Goal: Information Seeking & Learning: Learn about a topic

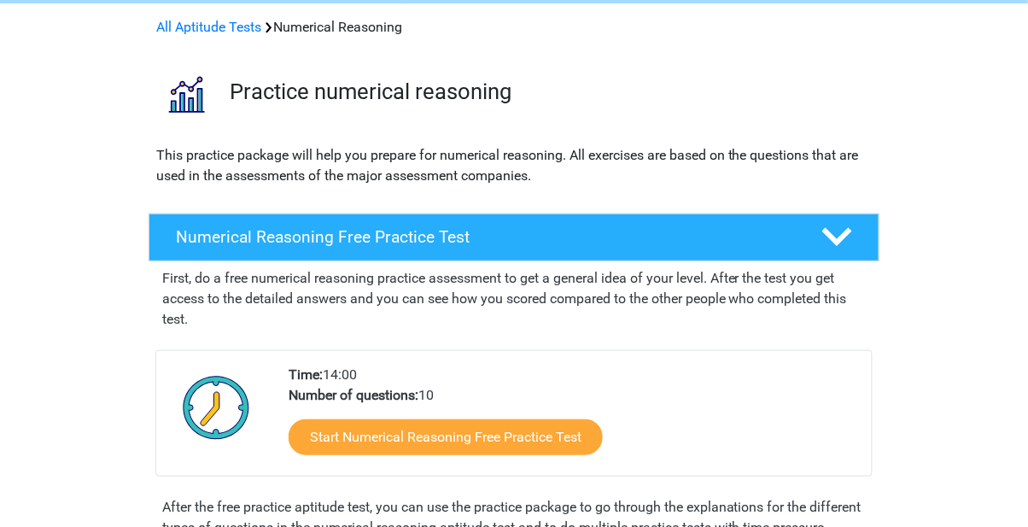
scroll to position [74, 0]
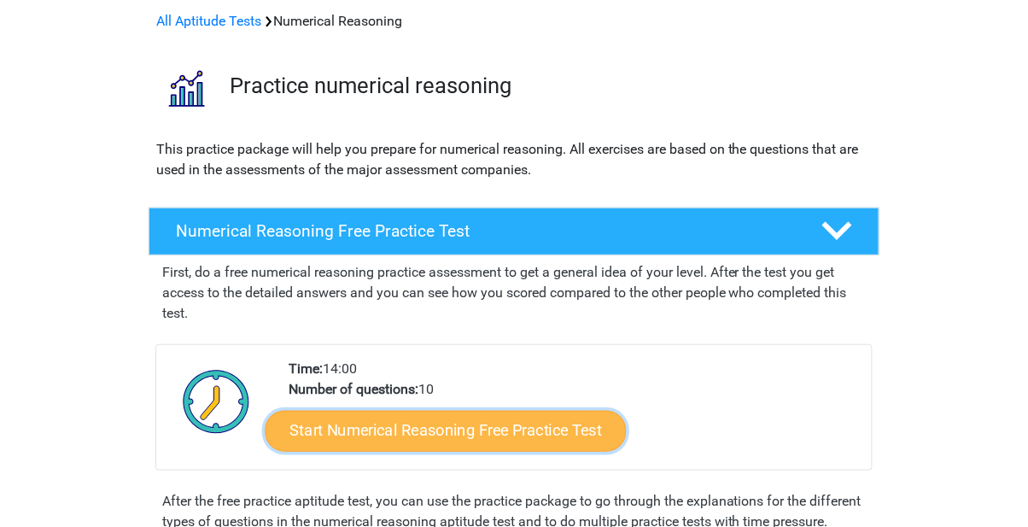
click at [324, 431] on link "Start Numerical Reasoning Free Practice Test" at bounding box center [446, 430] width 361 height 41
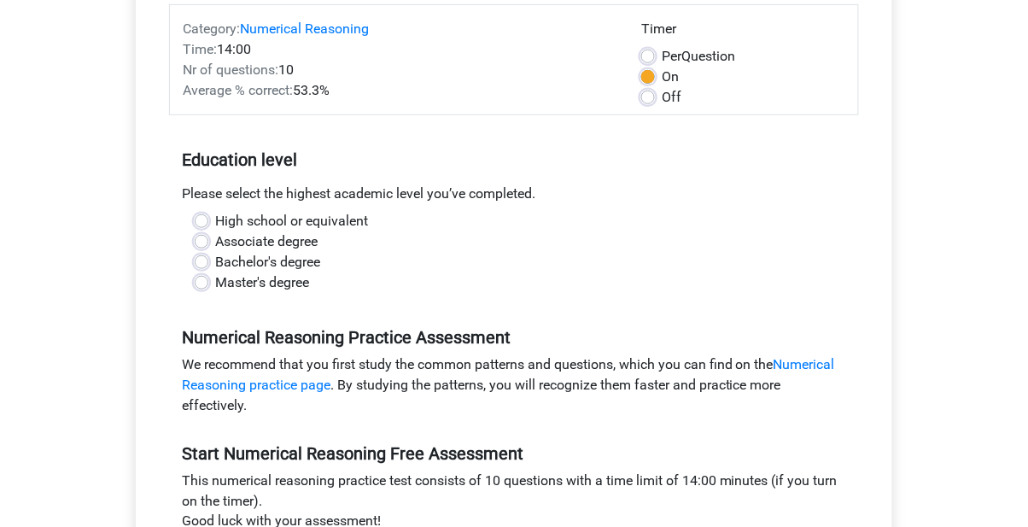
scroll to position [218, 0]
click at [215, 264] on label "Bachelor's degree" at bounding box center [267, 262] width 105 height 20
click at [202, 264] on input "Bachelor's degree" at bounding box center [202, 260] width 14 height 17
radio input "true"
click at [215, 280] on label "Master's degree" at bounding box center [262, 282] width 94 height 20
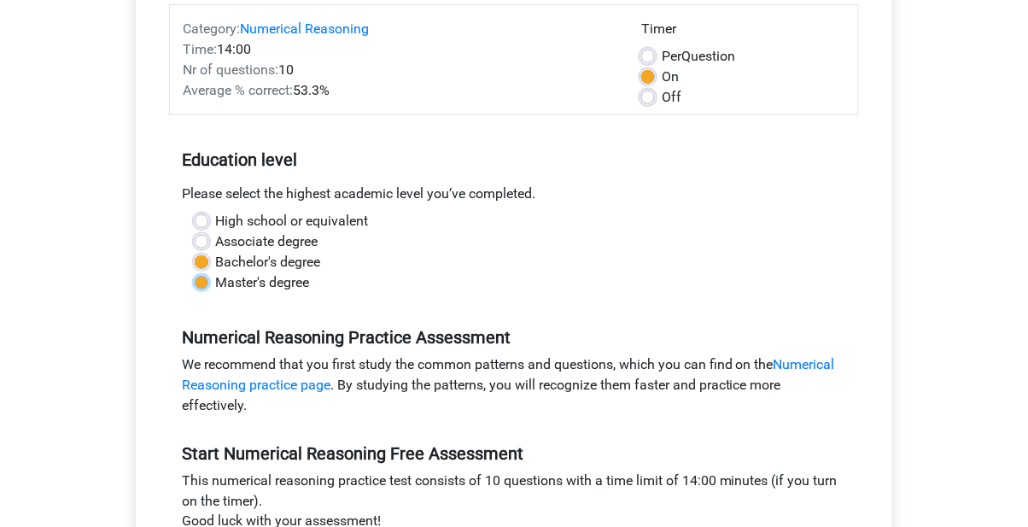
click at [204, 280] on input "Master's degree" at bounding box center [202, 280] width 14 height 17
radio input "true"
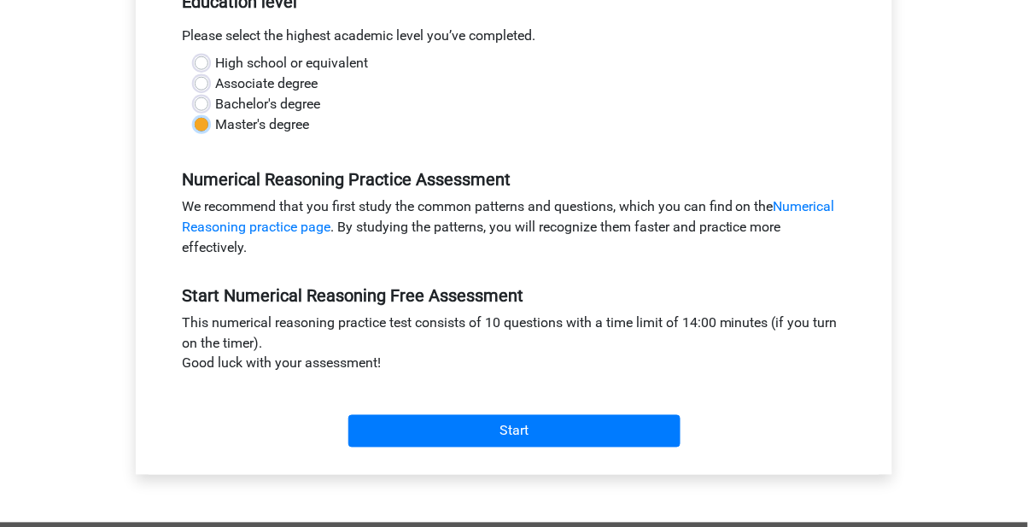
scroll to position [376, 0]
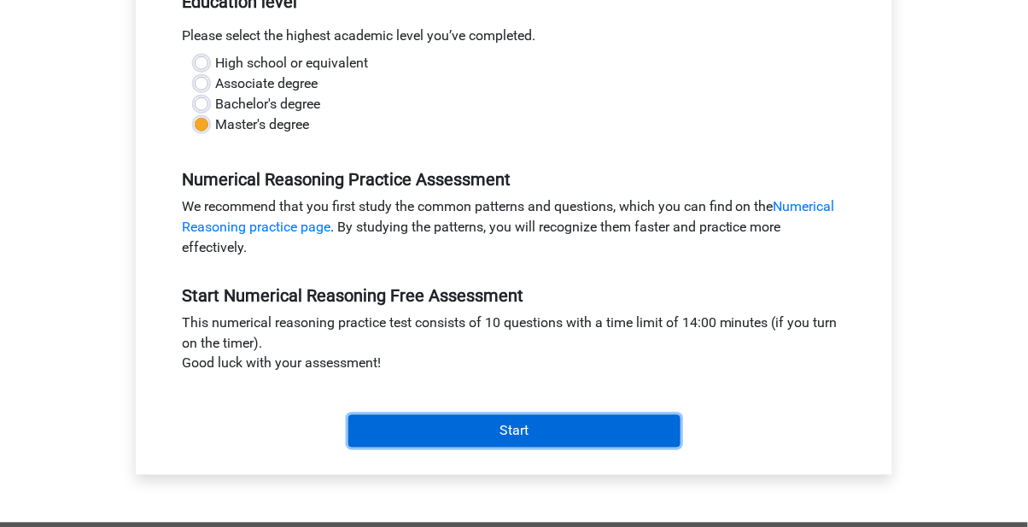
click at [400, 440] on input "Start" at bounding box center [514, 431] width 332 height 32
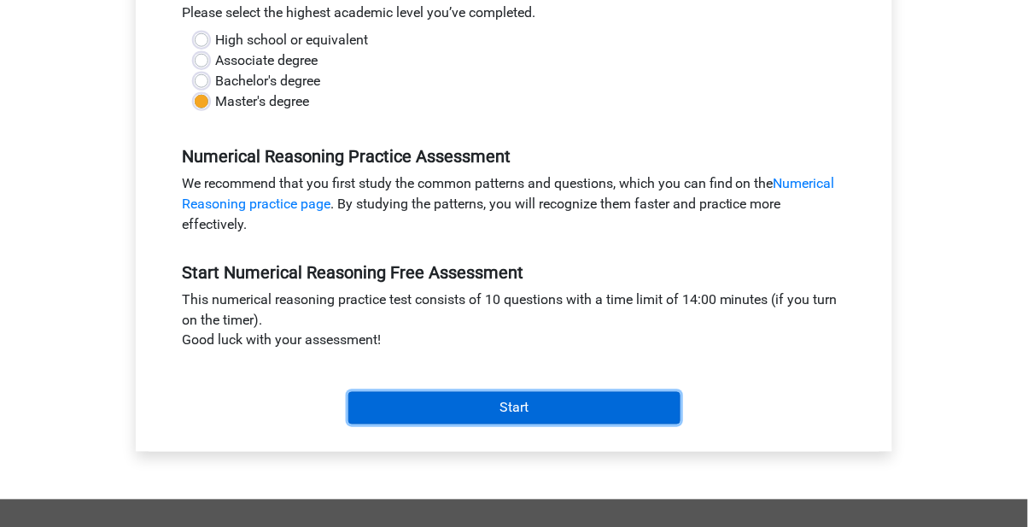
scroll to position [422, 0]
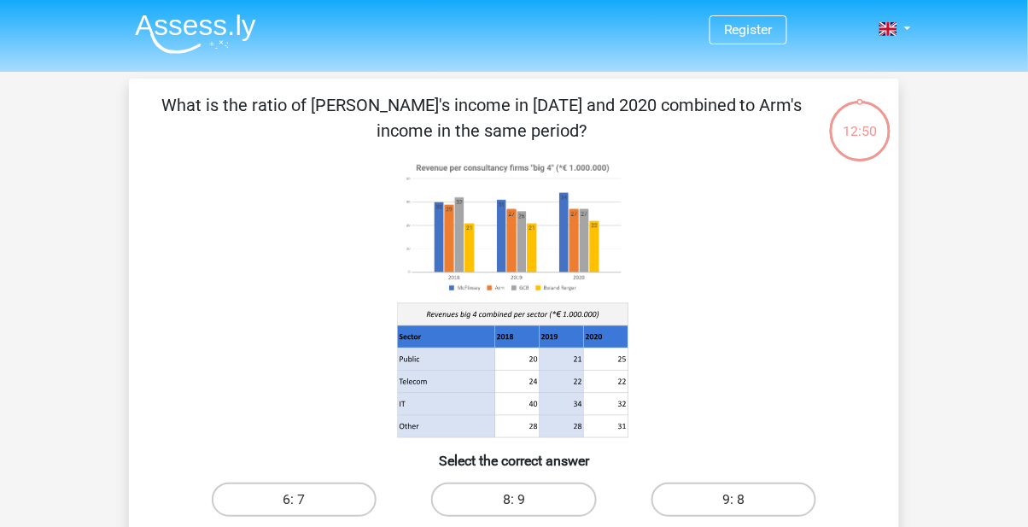
click at [435, 244] on image at bounding box center [513, 227] width 231 height 141
click at [716, 496] on label "9: 8" at bounding box center [734, 499] width 165 height 34
click at [734, 500] on input "9: 8" at bounding box center [739, 505] width 11 height 11
radio input "true"
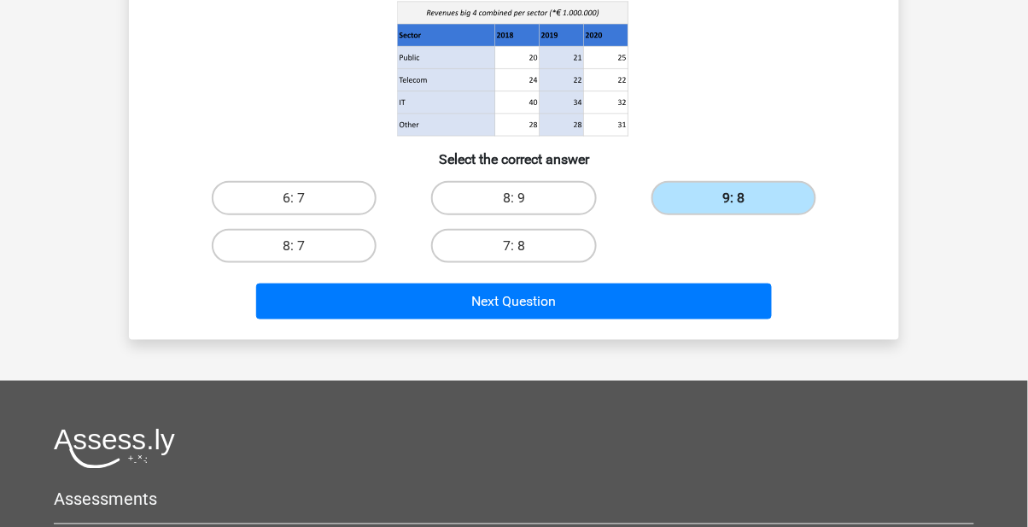
scroll to position [299, 0]
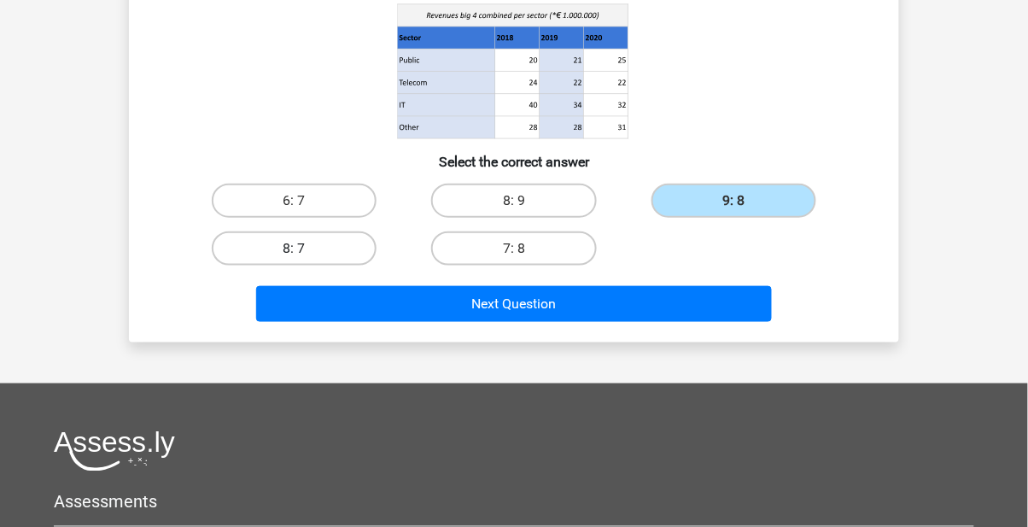
click at [289, 243] on label "8: 7" at bounding box center [294, 248] width 165 height 34
click at [295, 248] on input "8: 7" at bounding box center [300, 253] width 11 height 11
radio input "true"
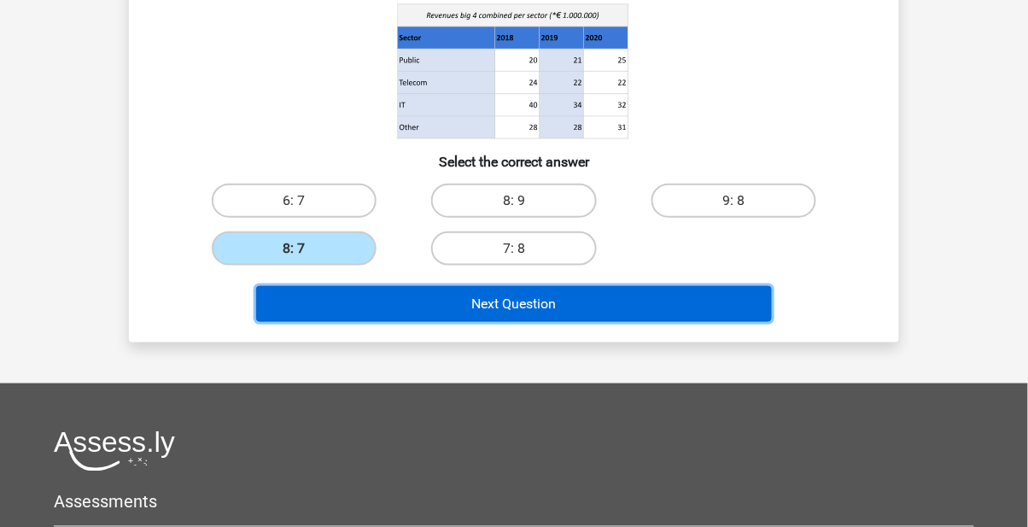
click at [471, 295] on button "Next Question" at bounding box center [514, 304] width 517 height 36
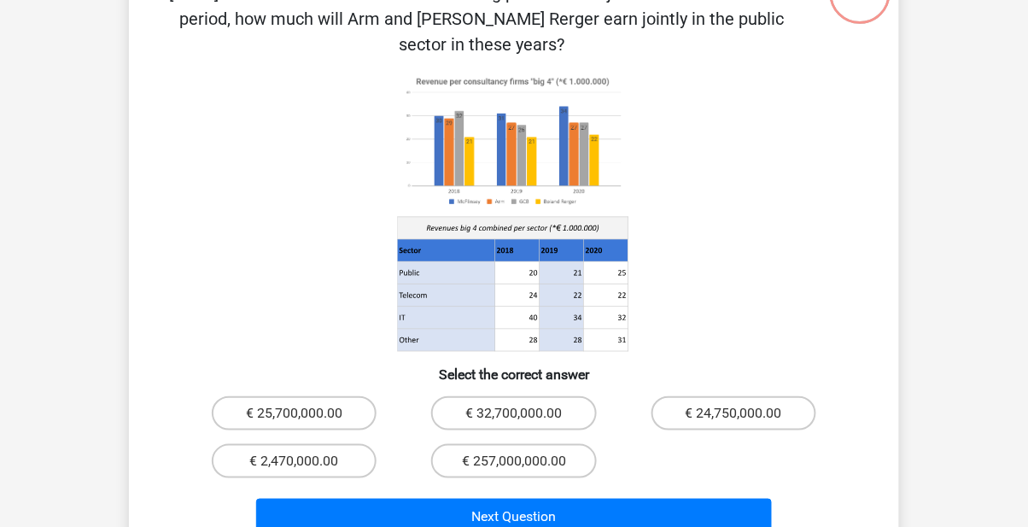
scroll to position [79, 0]
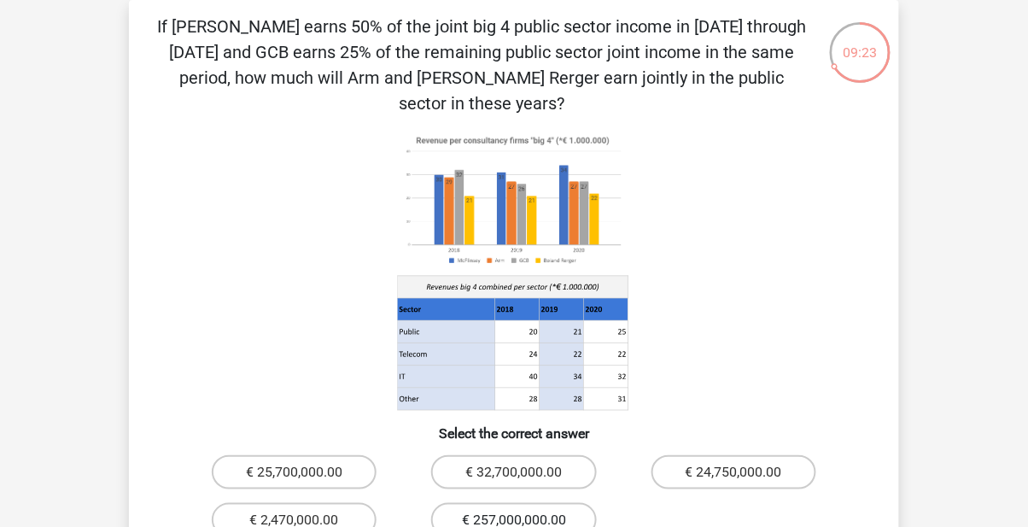
click at [550, 503] on label "€ 257,000,000.00" at bounding box center [513, 520] width 165 height 34
click at [525, 520] on input "€ 257,000,000.00" at bounding box center [519, 525] width 11 height 11
radio input "true"
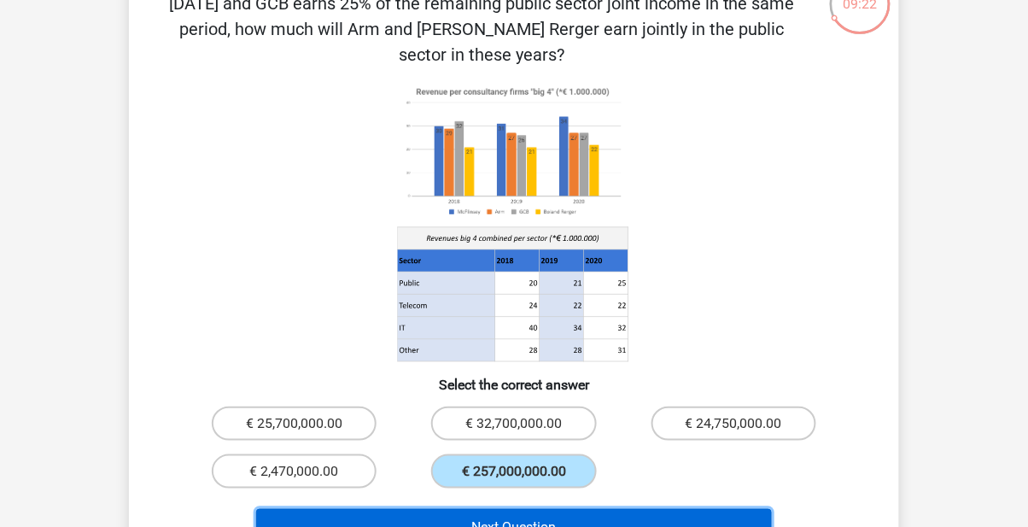
click at [664, 513] on button "Next Question" at bounding box center [514, 527] width 517 height 36
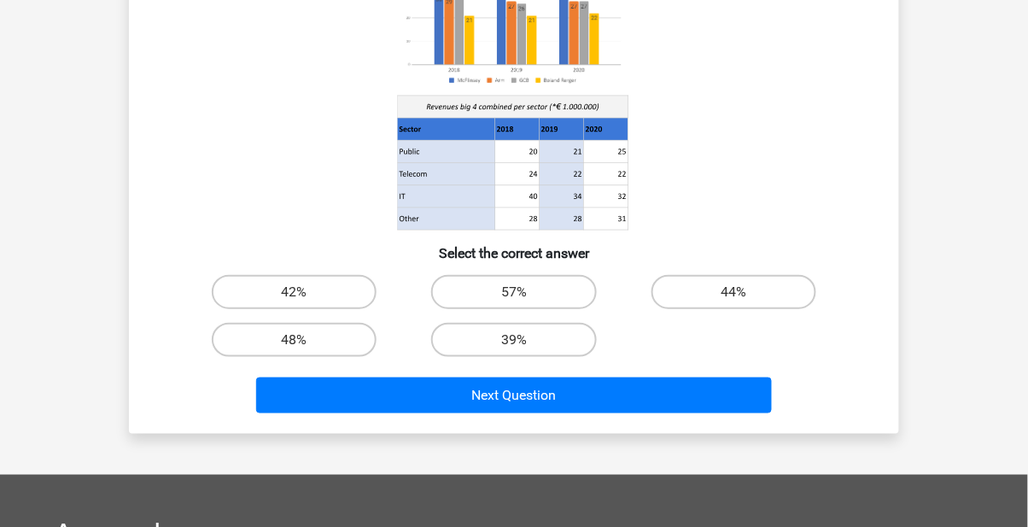
scroll to position [216, 0]
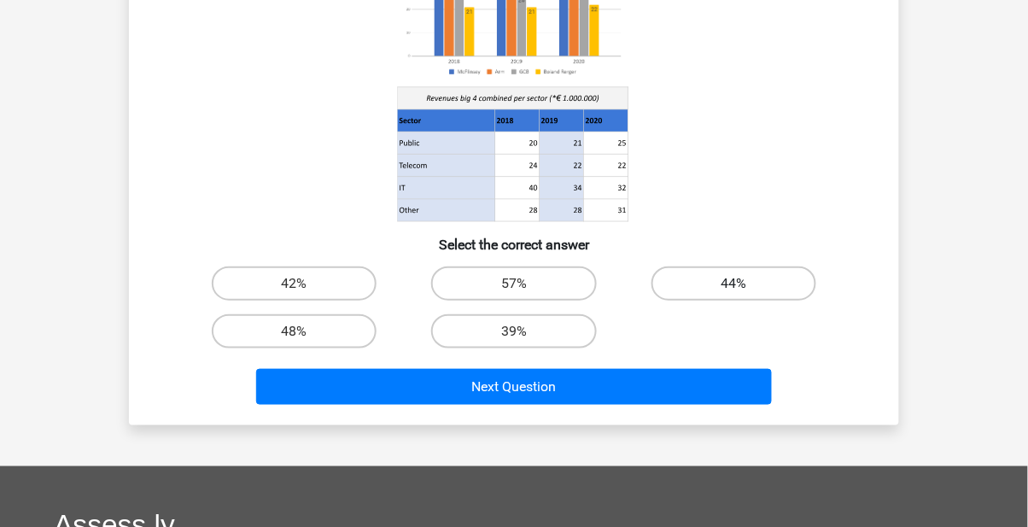
click at [754, 275] on label "44%" at bounding box center [734, 283] width 165 height 34
click at [745, 284] on input "44%" at bounding box center [739, 289] width 11 height 11
radio input "true"
click at [501, 337] on label "39%" at bounding box center [513, 331] width 165 height 34
click at [514, 337] on input "39%" at bounding box center [519, 336] width 11 height 11
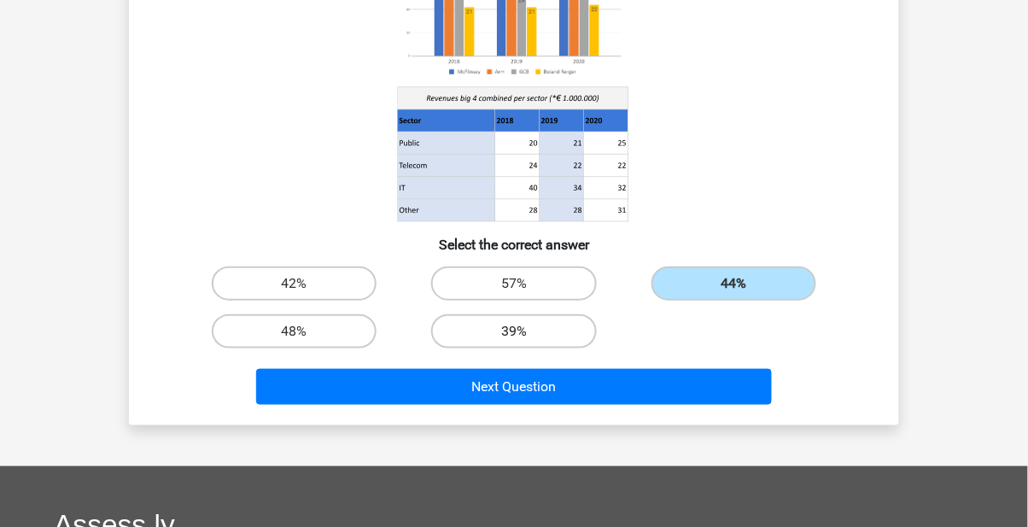
radio input "true"
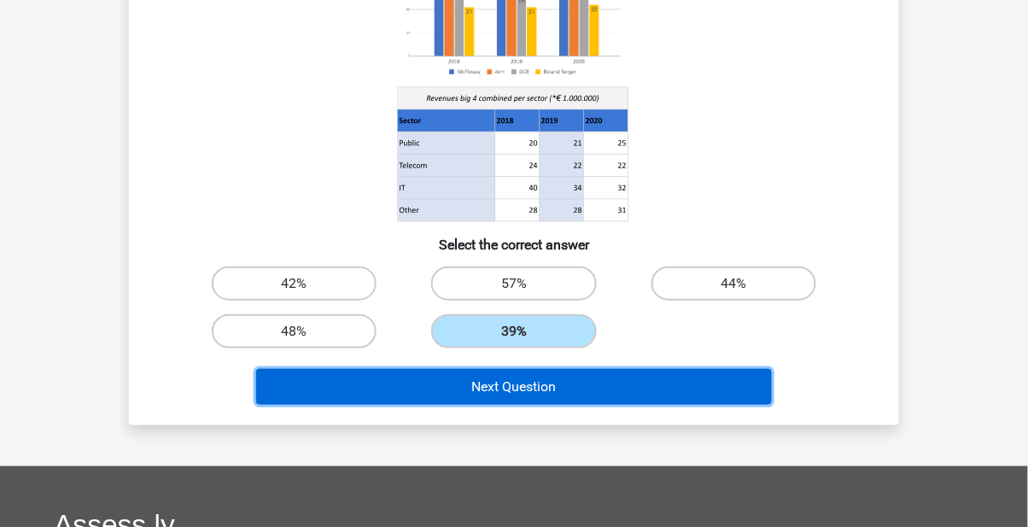
click at [474, 383] on button "Next Question" at bounding box center [514, 387] width 517 height 36
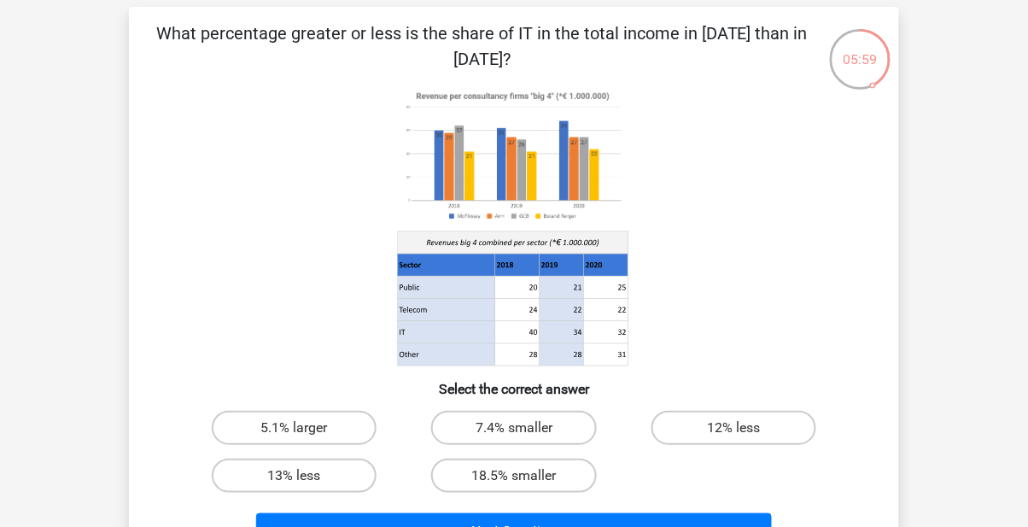
scroll to position [73, 0]
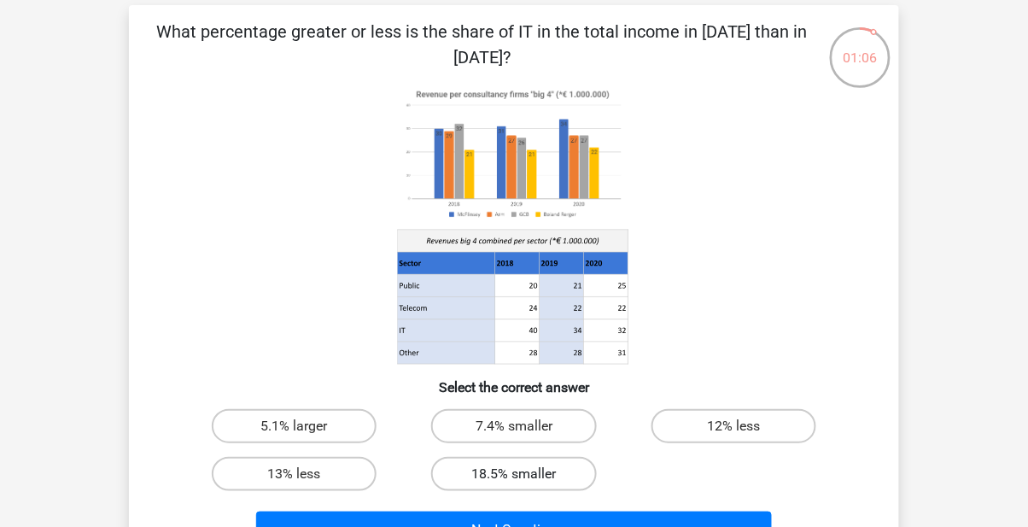
click at [466, 476] on label "18.5% smaller" at bounding box center [513, 474] width 165 height 34
click at [514, 476] on input "18.5% smaller" at bounding box center [519, 479] width 11 height 11
radio input "true"
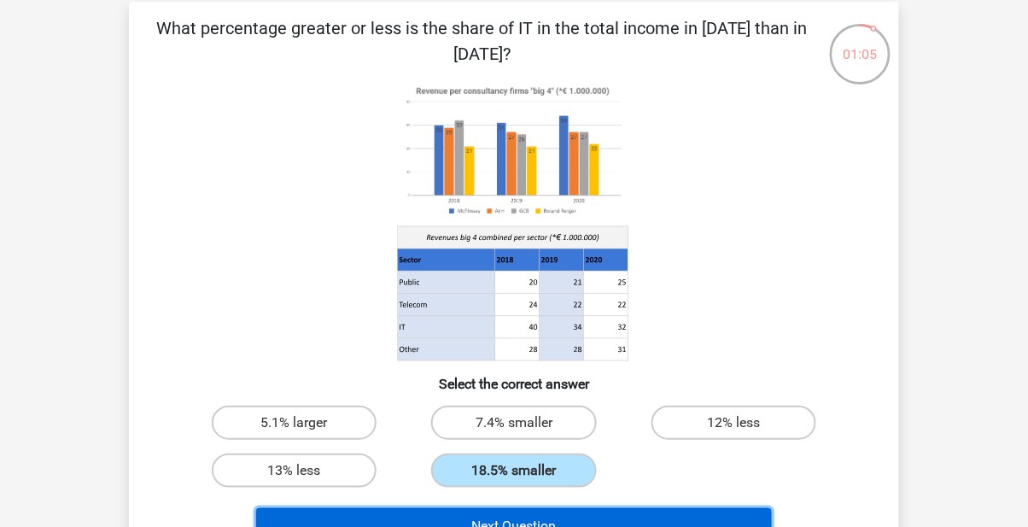
click at [418, 526] on button "Next Question" at bounding box center [514, 526] width 517 height 36
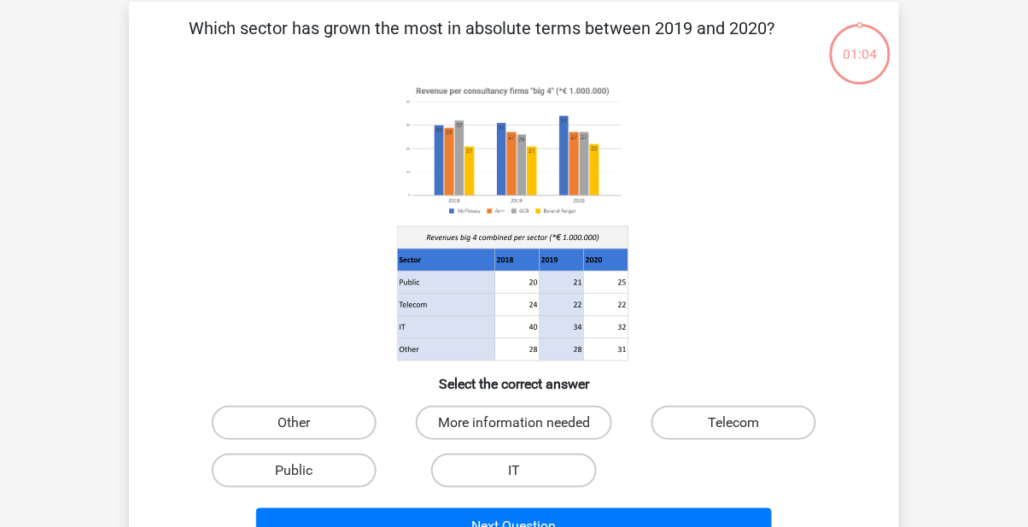
scroll to position [79, 0]
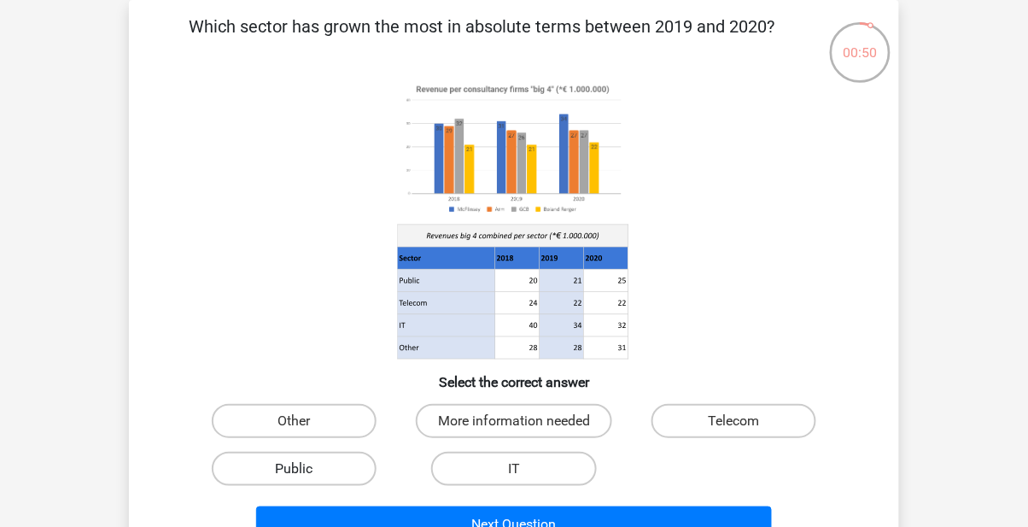
click at [281, 466] on label "Public" at bounding box center [294, 469] width 165 height 34
click at [295, 469] on input "Public" at bounding box center [300, 474] width 11 height 11
radio input "true"
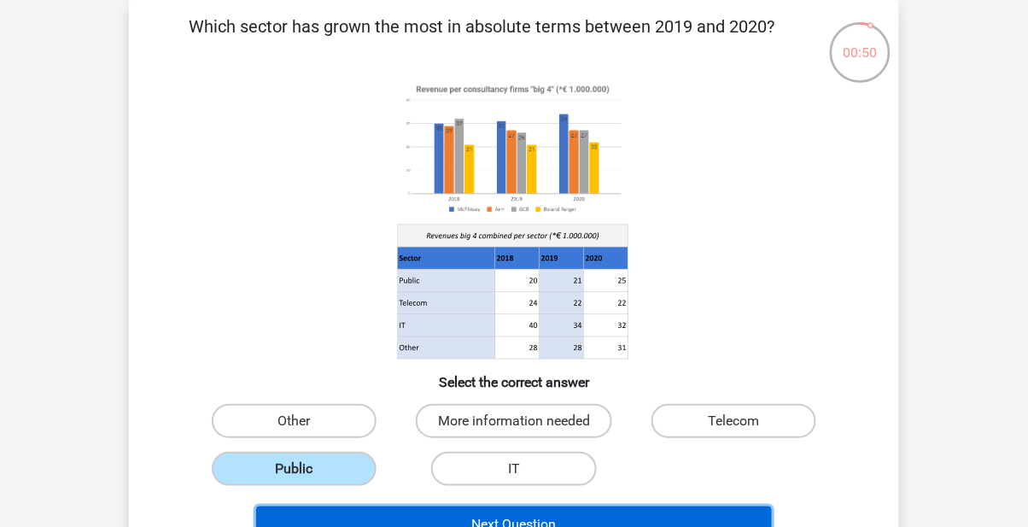
click at [350, 526] on button "Next Question" at bounding box center [514, 524] width 517 height 36
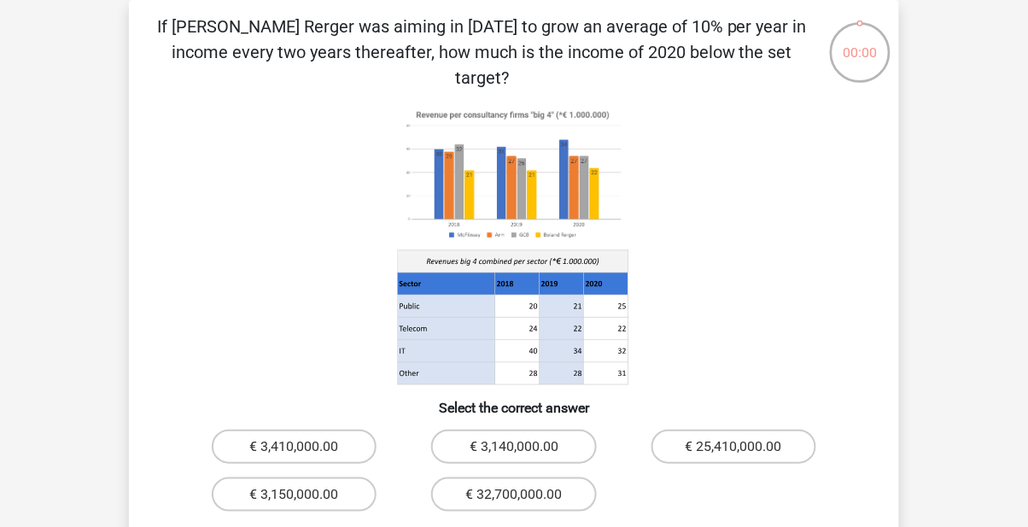
scroll to position [110, 0]
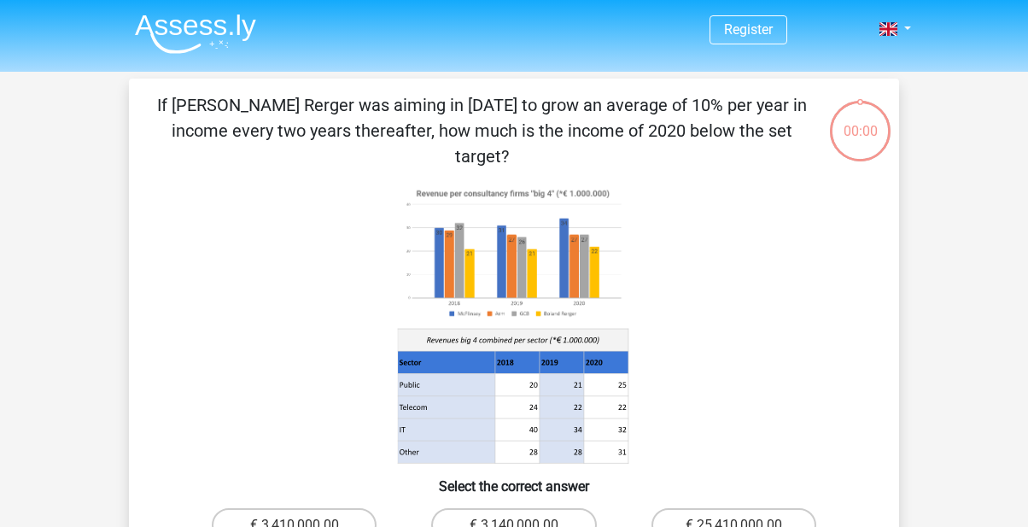
scroll to position [124, 0]
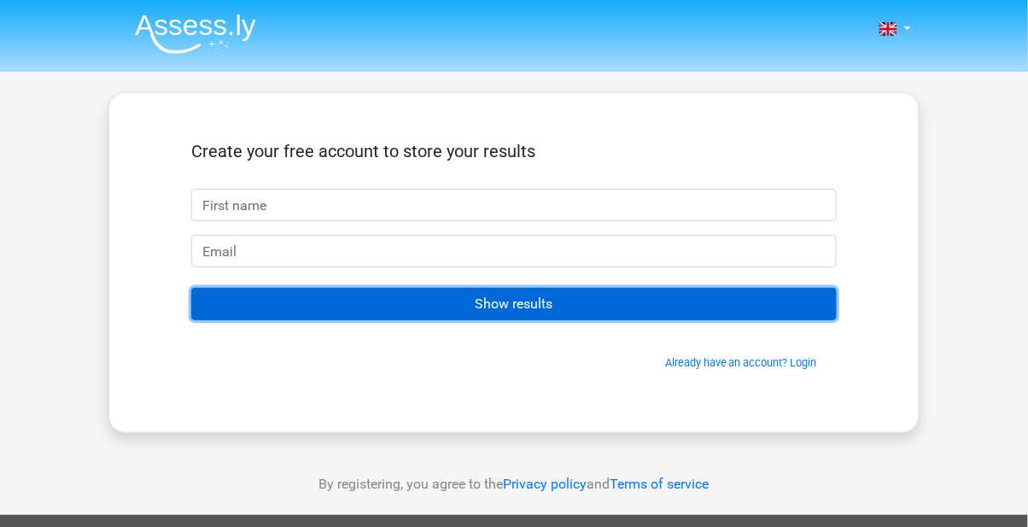
click at [424, 315] on input "Show results" at bounding box center [514, 304] width 646 height 32
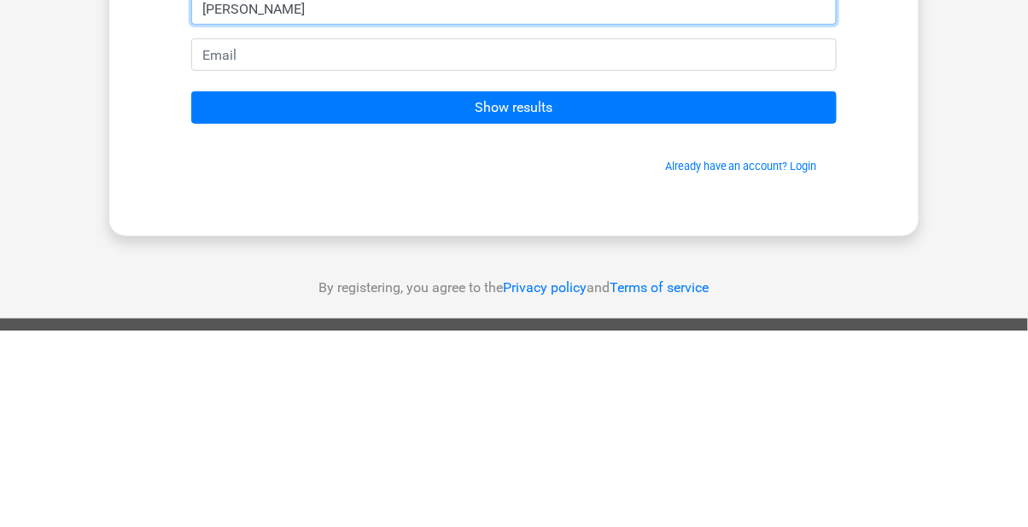
type input "[PERSON_NAME]"
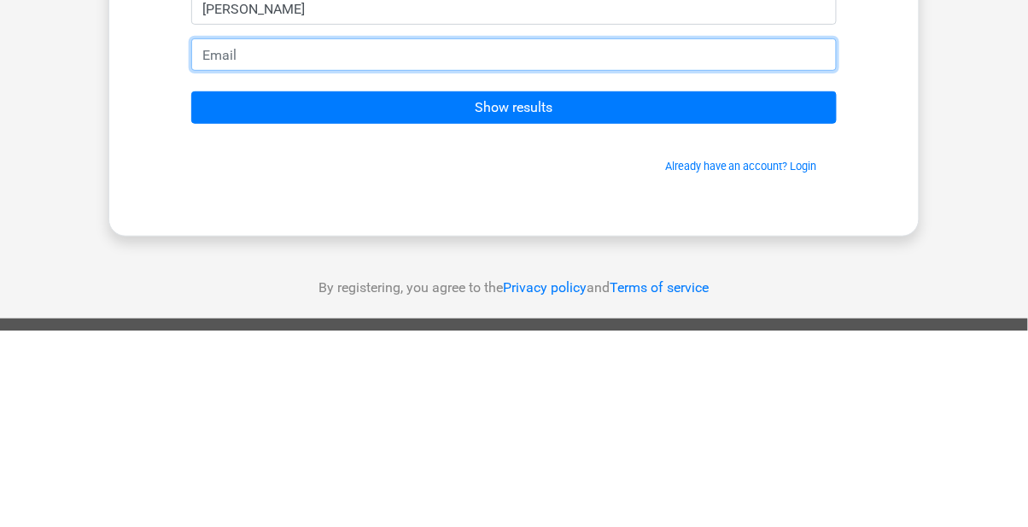
click at [225, 251] on input "email" at bounding box center [514, 251] width 646 height 32
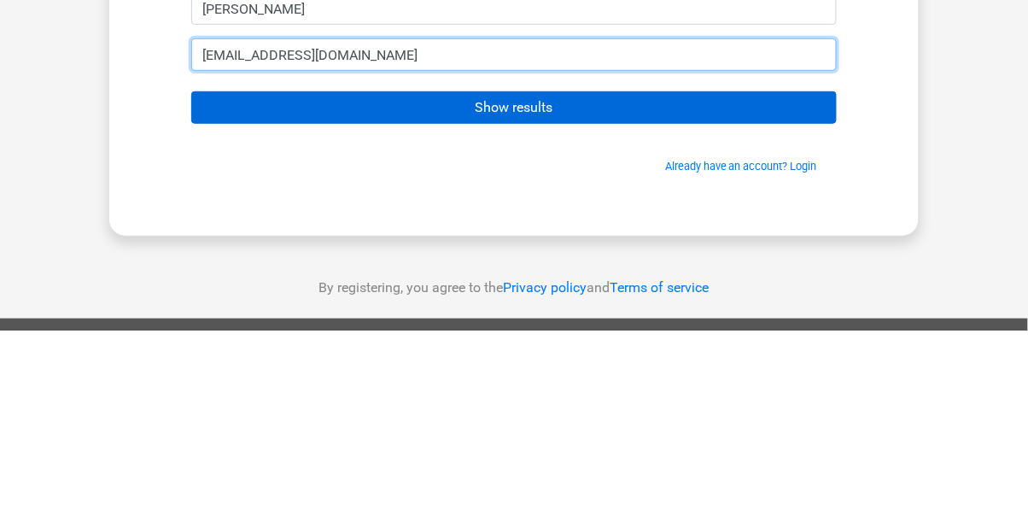
type input "[EMAIL_ADDRESS][DOMAIN_NAME]"
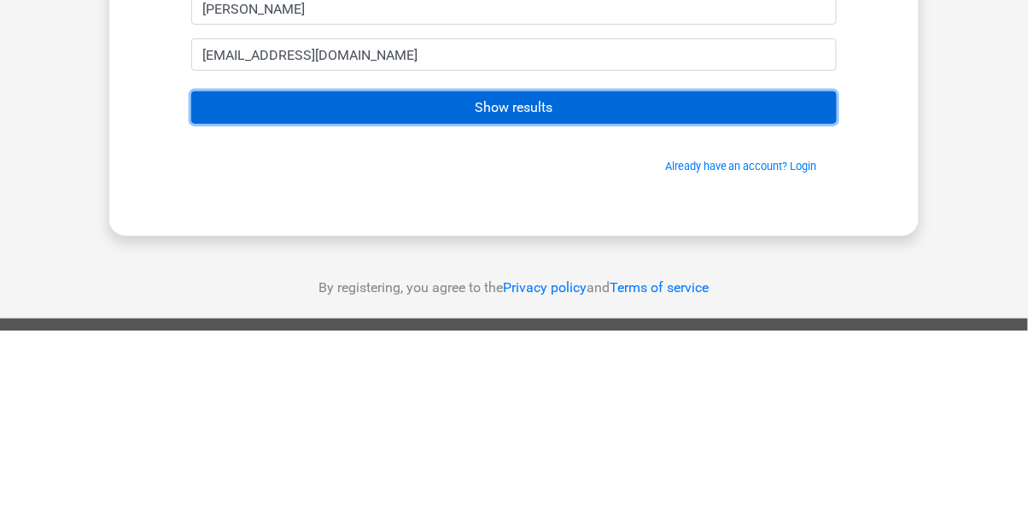
click at [245, 309] on input "Show results" at bounding box center [514, 304] width 646 height 32
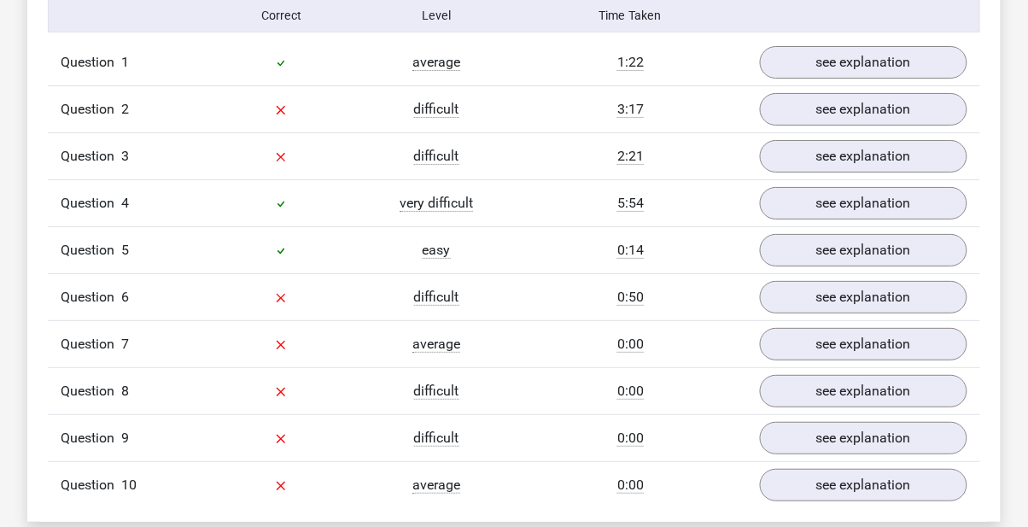
scroll to position [1404, 0]
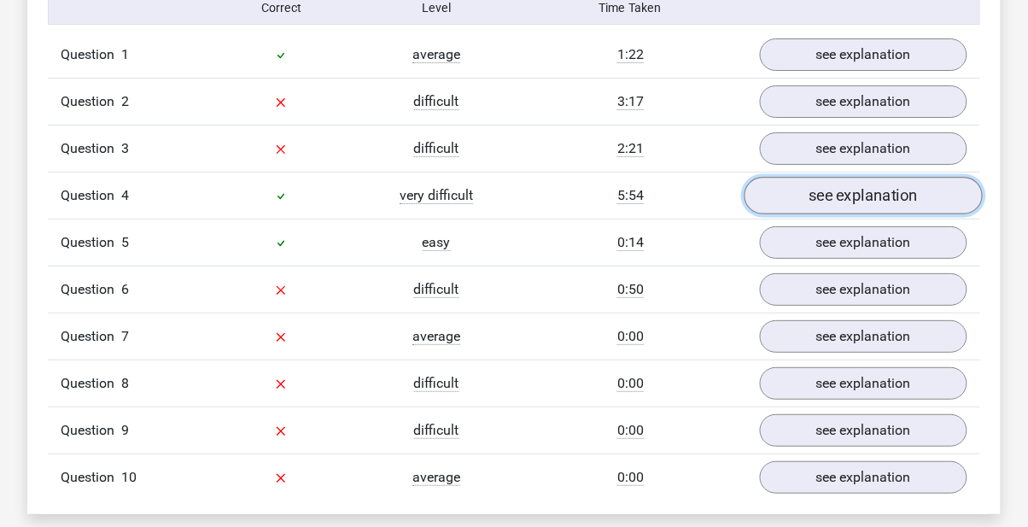
click at [897, 186] on link "see explanation" at bounding box center [864, 196] width 238 height 38
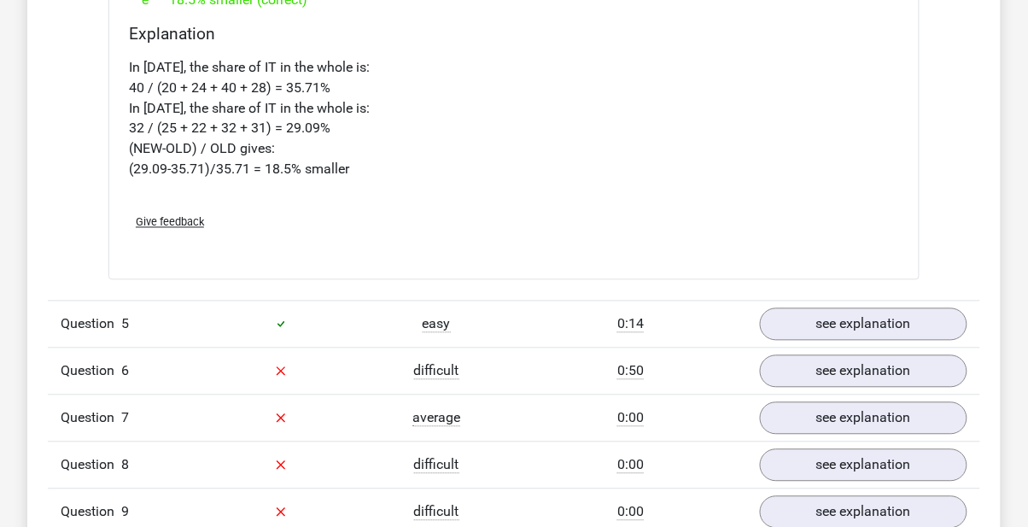
scroll to position [2076, 0]
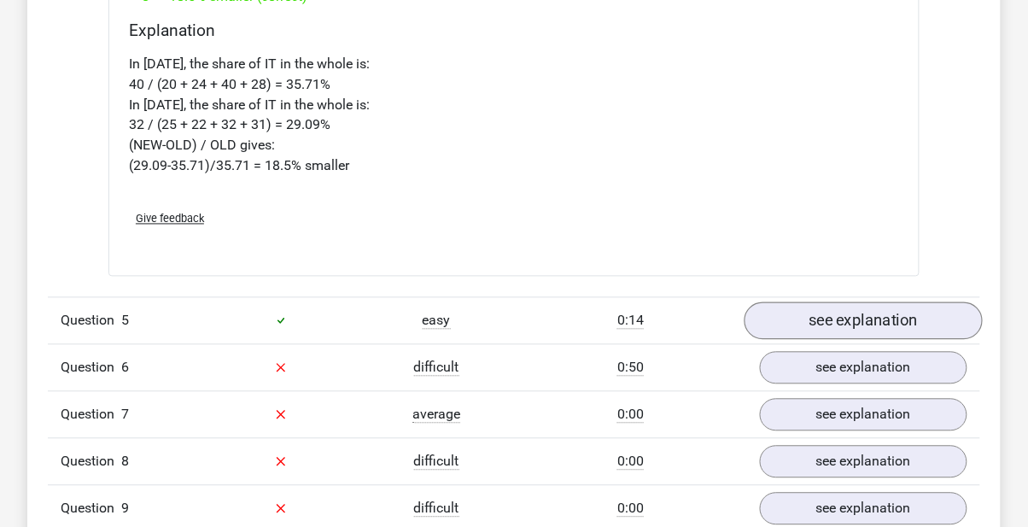
click at [798, 327] on link "see explanation" at bounding box center [864, 321] width 238 height 38
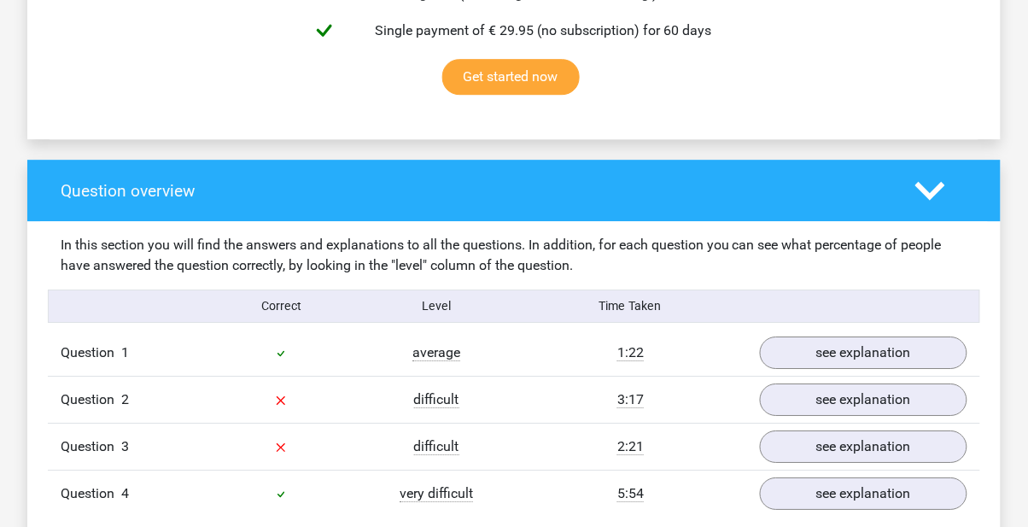
scroll to position [1113, 0]
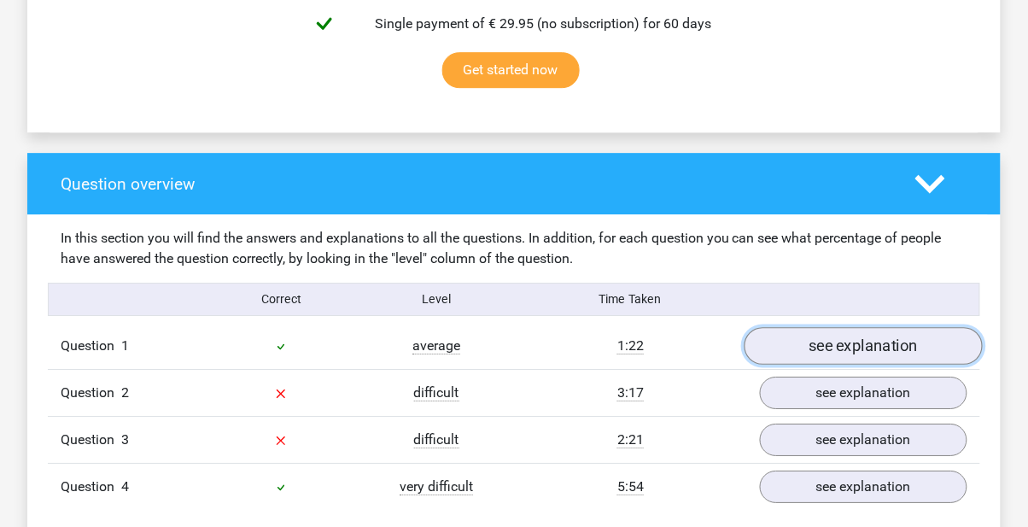
click at [806, 354] on link "see explanation" at bounding box center [864, 346] width 238 height 38
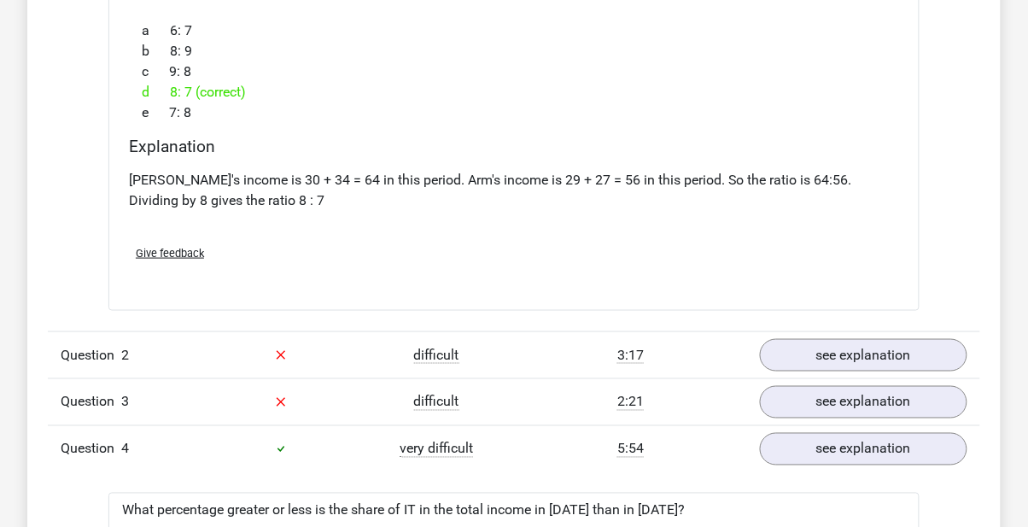
scroll to position [1821, 0]
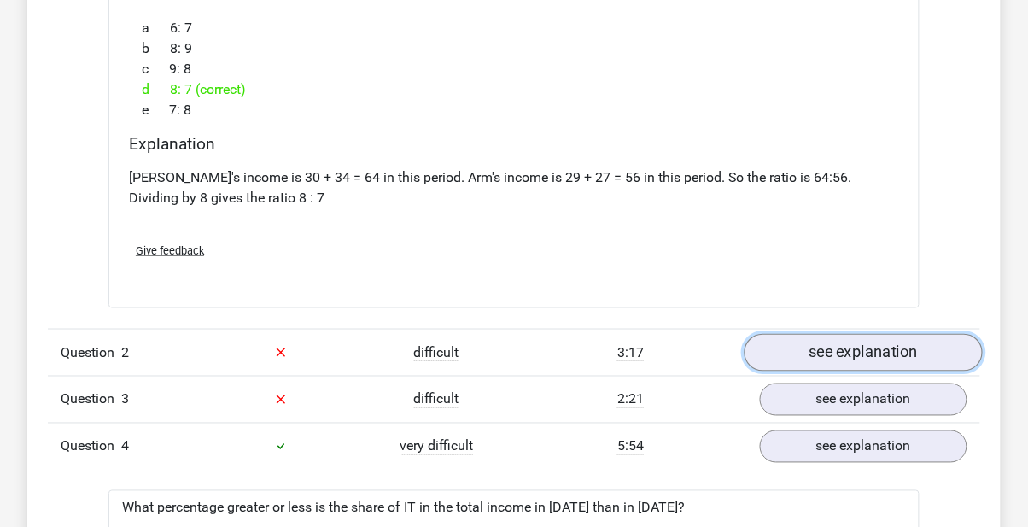
click at [813, 354] on link "see explanation" at bounding box center [864, 353] width 238 height 38
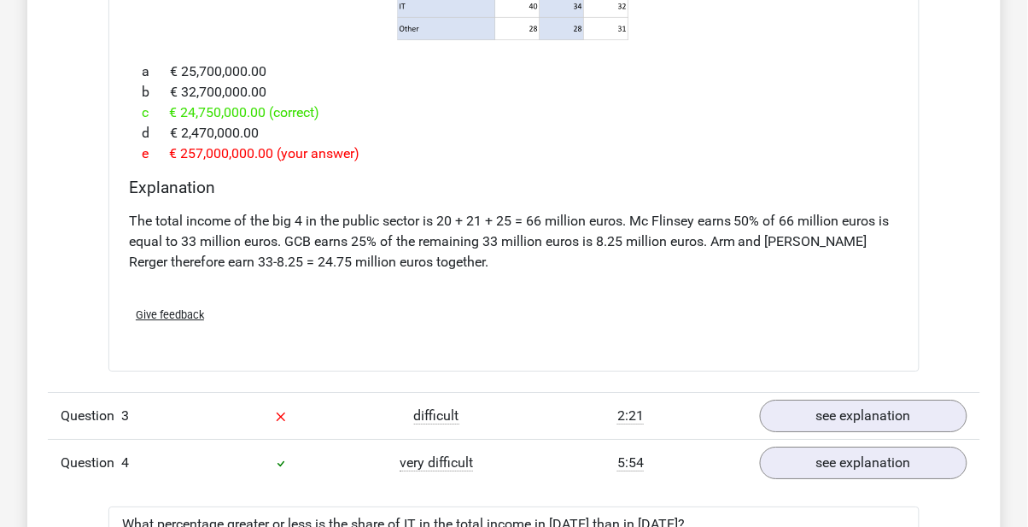
scroll to position [2536, 0]
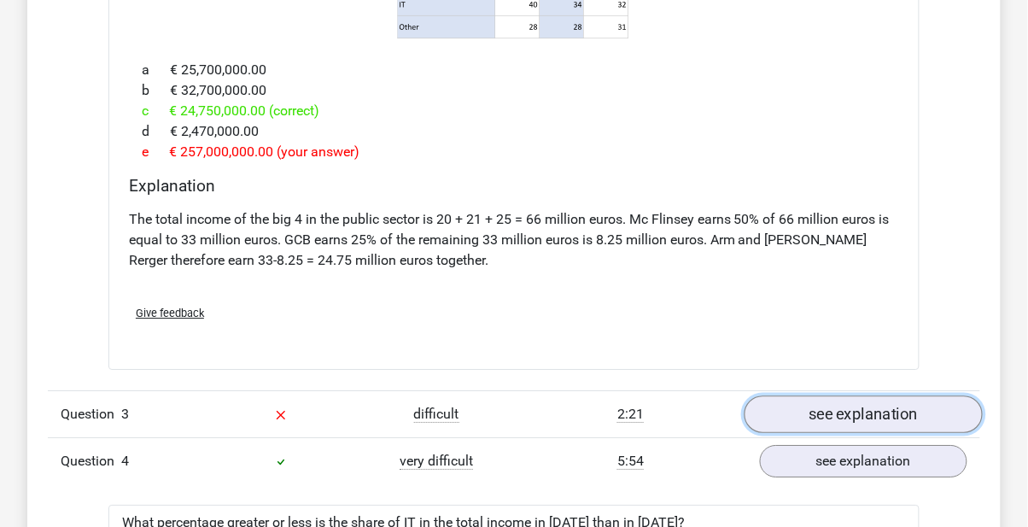
click at [840, 397] on link "see explanation" at bounding box center [864, 414] width 238 height 38
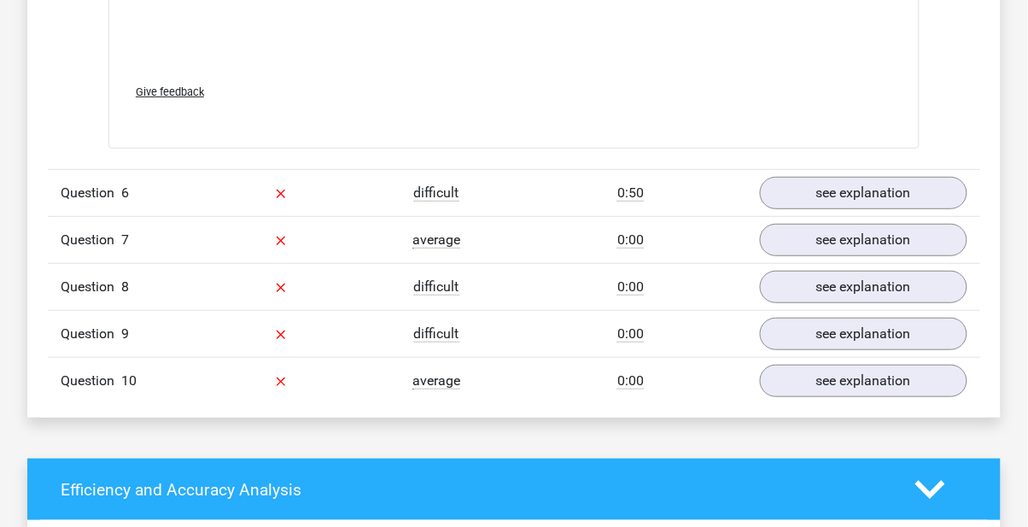
scroll to position [5920, 0]
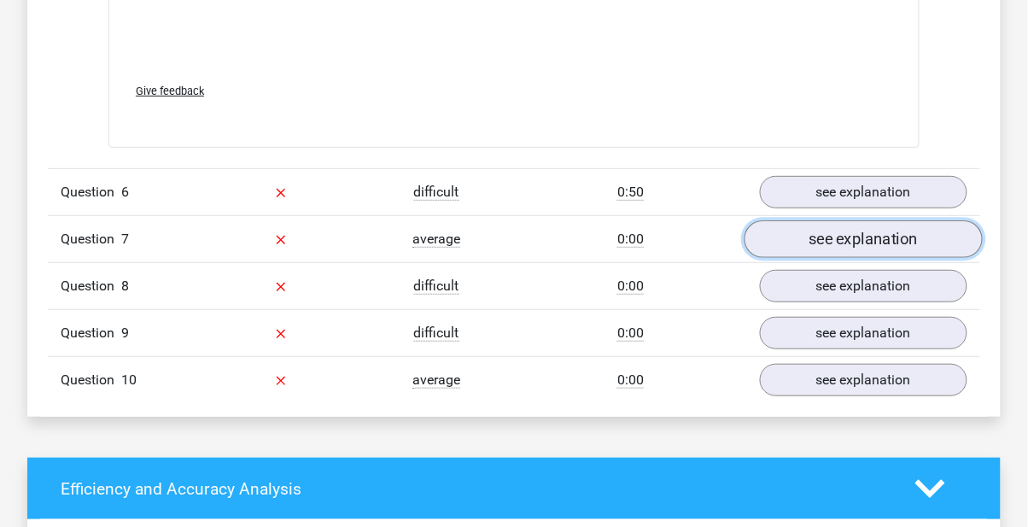
click at [810, 221] on link "see explanation" at bounding box center [864, 240] width 238 height 38
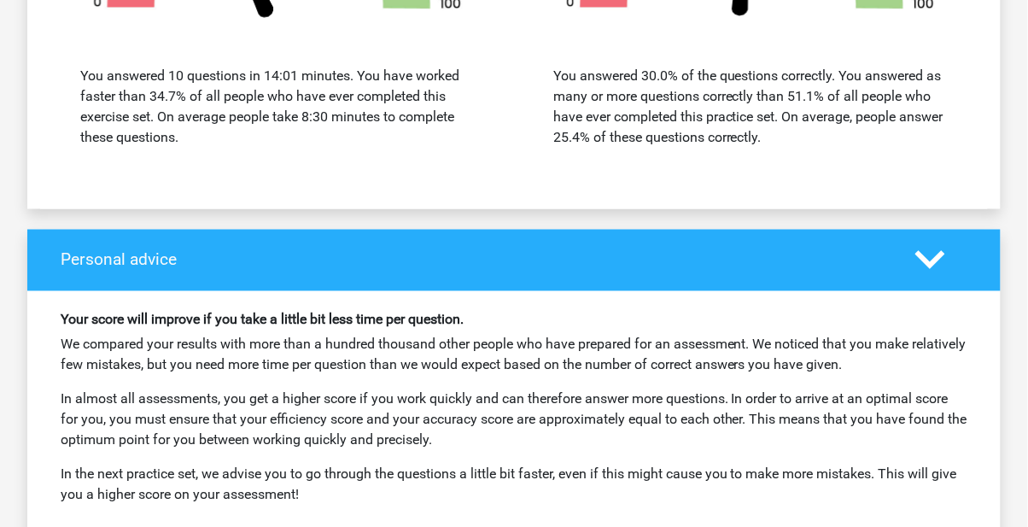
scroll to position [7814, 0]
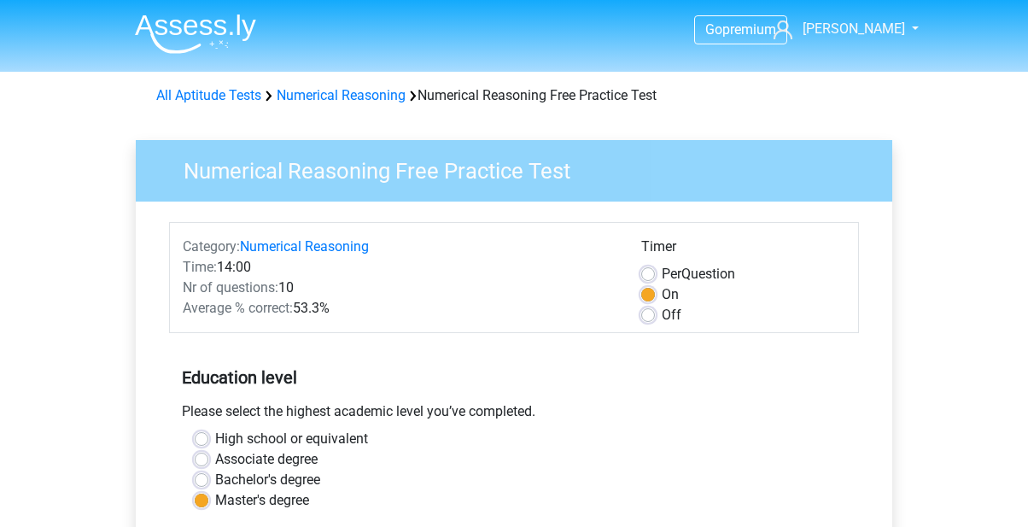
scroll to position [429, 0]
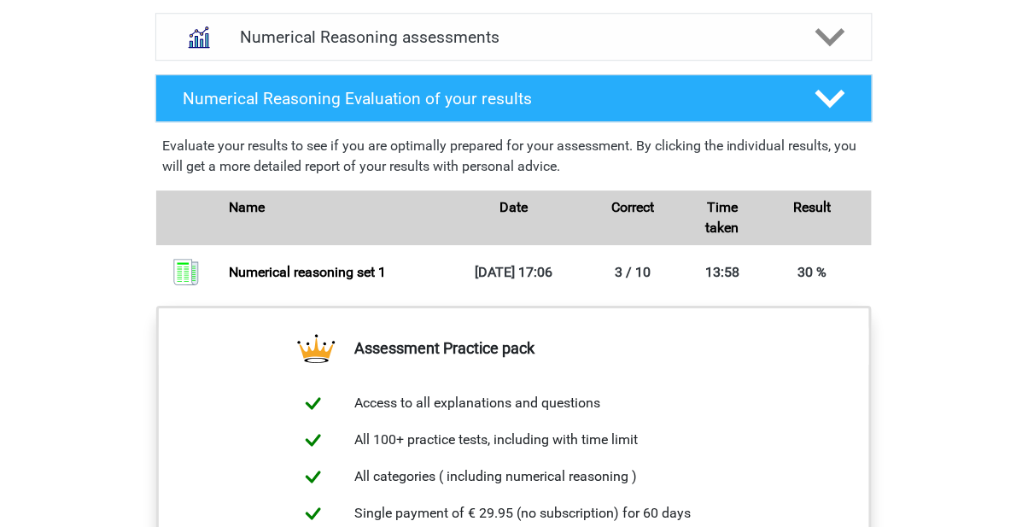
scroll to position [1079, 0]
